Goal: Information Seeking & Learning: Learn about a topic

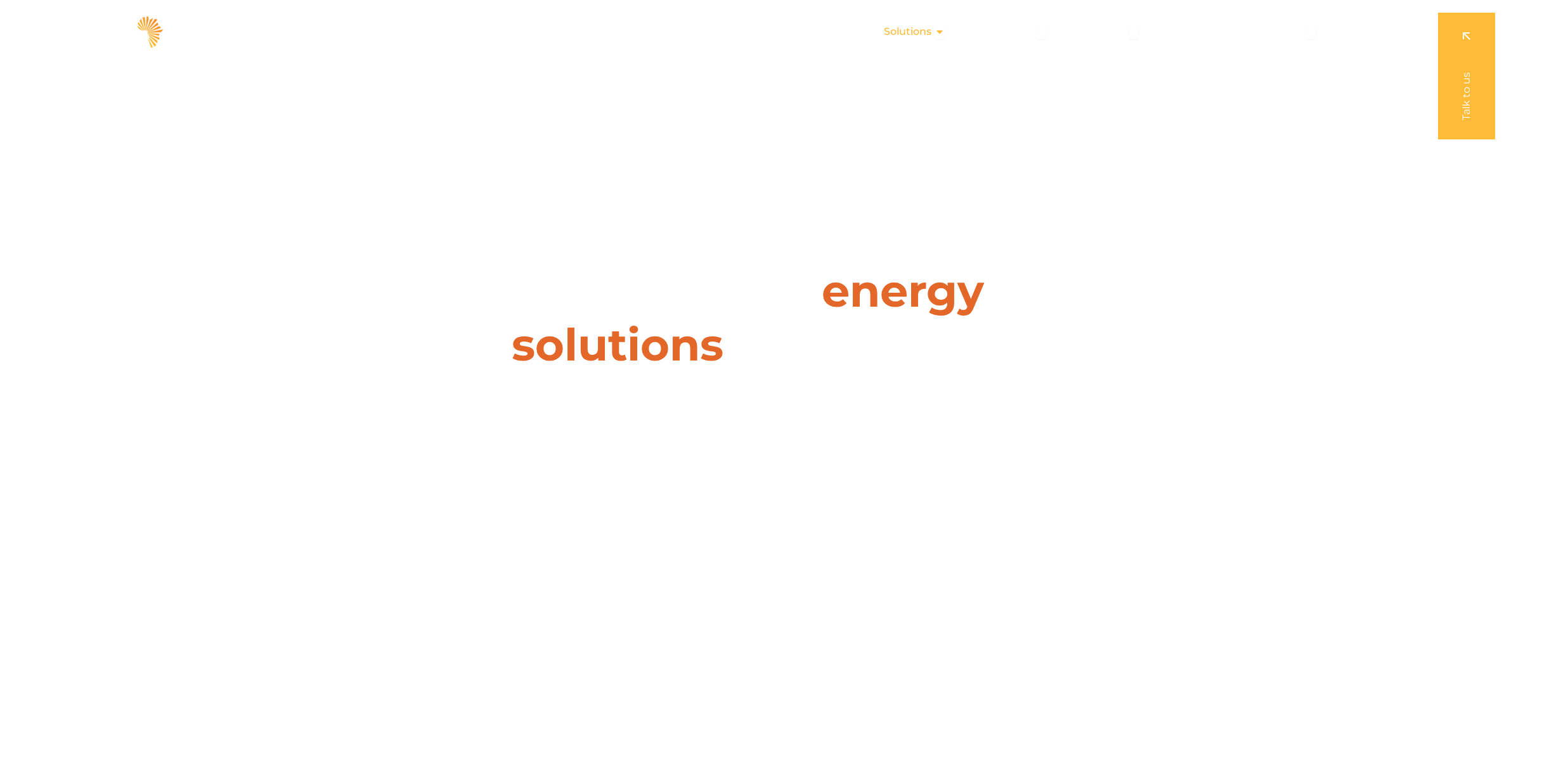
click at [925, 31] on span "Solutions" at bounding box center [907, 31] width 48 height 15
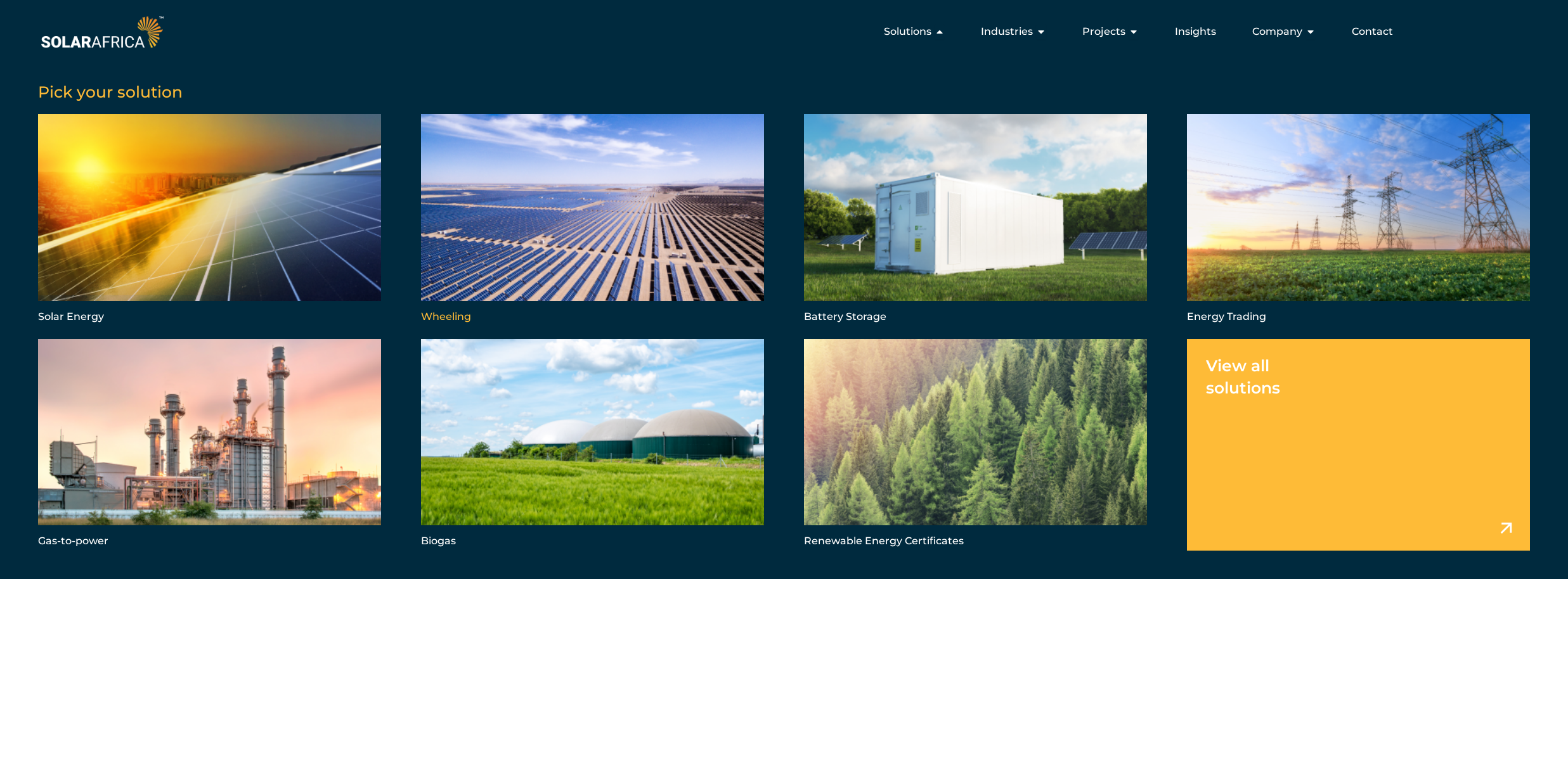
click at [442, 309] on link "Menu" at bounding box center [593, 220] width 343 height 212
